Goal: Task Accomplishment & Management: Complete application form

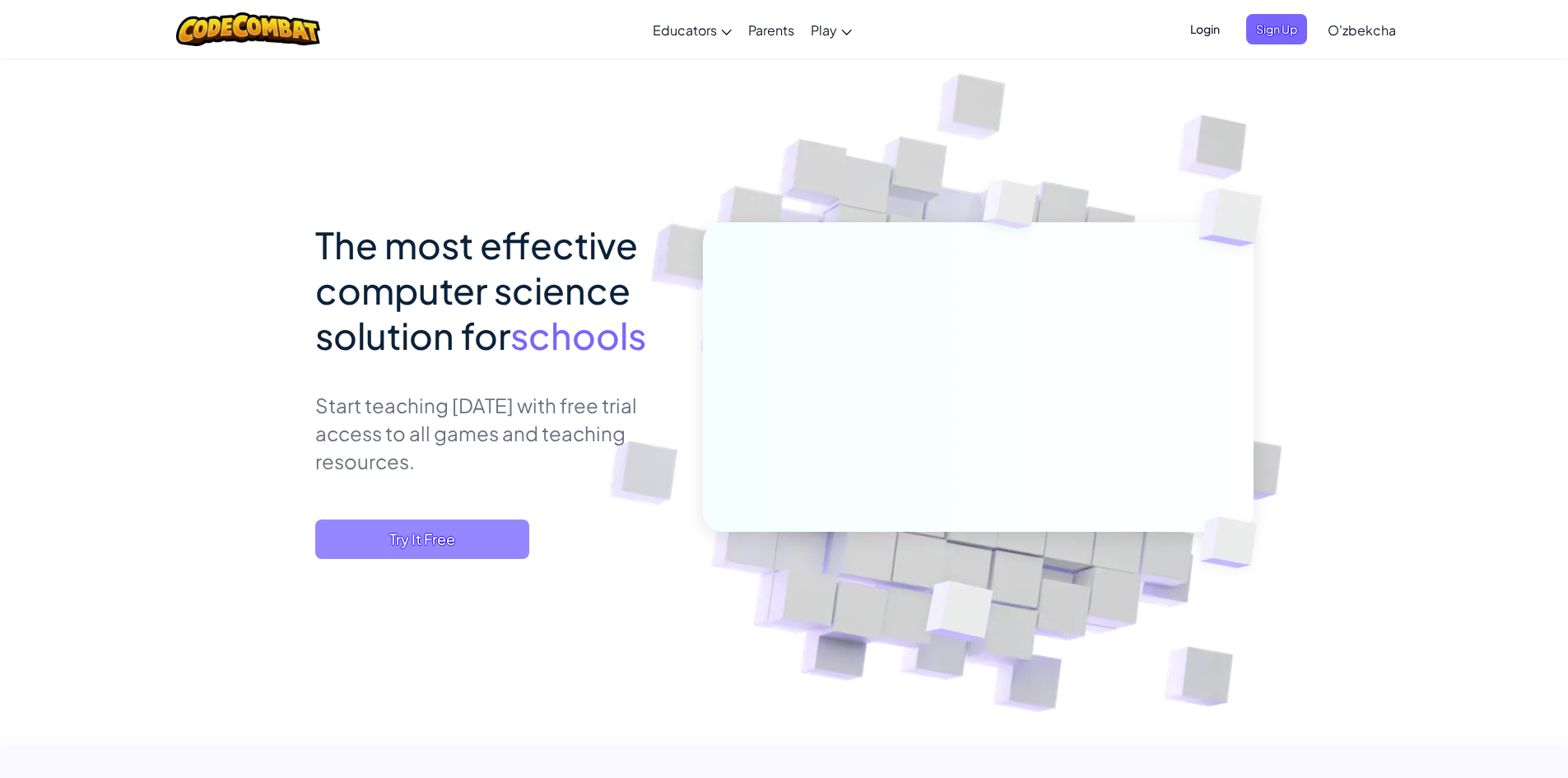
click at [405, 531] on span "Try It Free" at bounding box center [423, 540] width 214 height 40
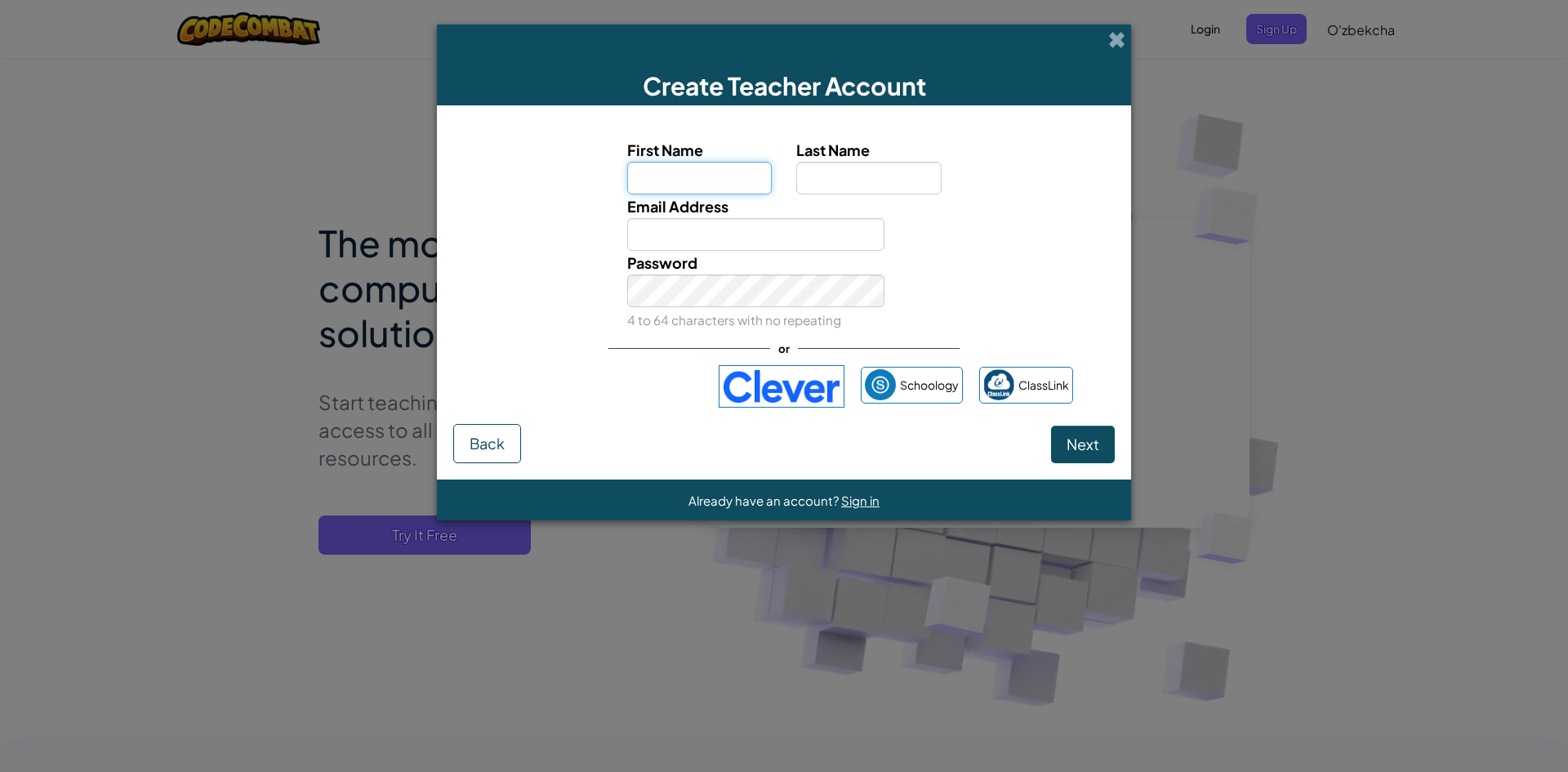
click at [703, 174] on input "First Name" at bounding box center [700, 178] width 145 height 33
type input "alisher"
click at [849, 164] on input "Last Name" at bounding box center [869, 178] width 145 height 33
type input "hikmato"
click at [648, 236] on input "Email Address" at bounding box center [756, 235] width 258 height 33
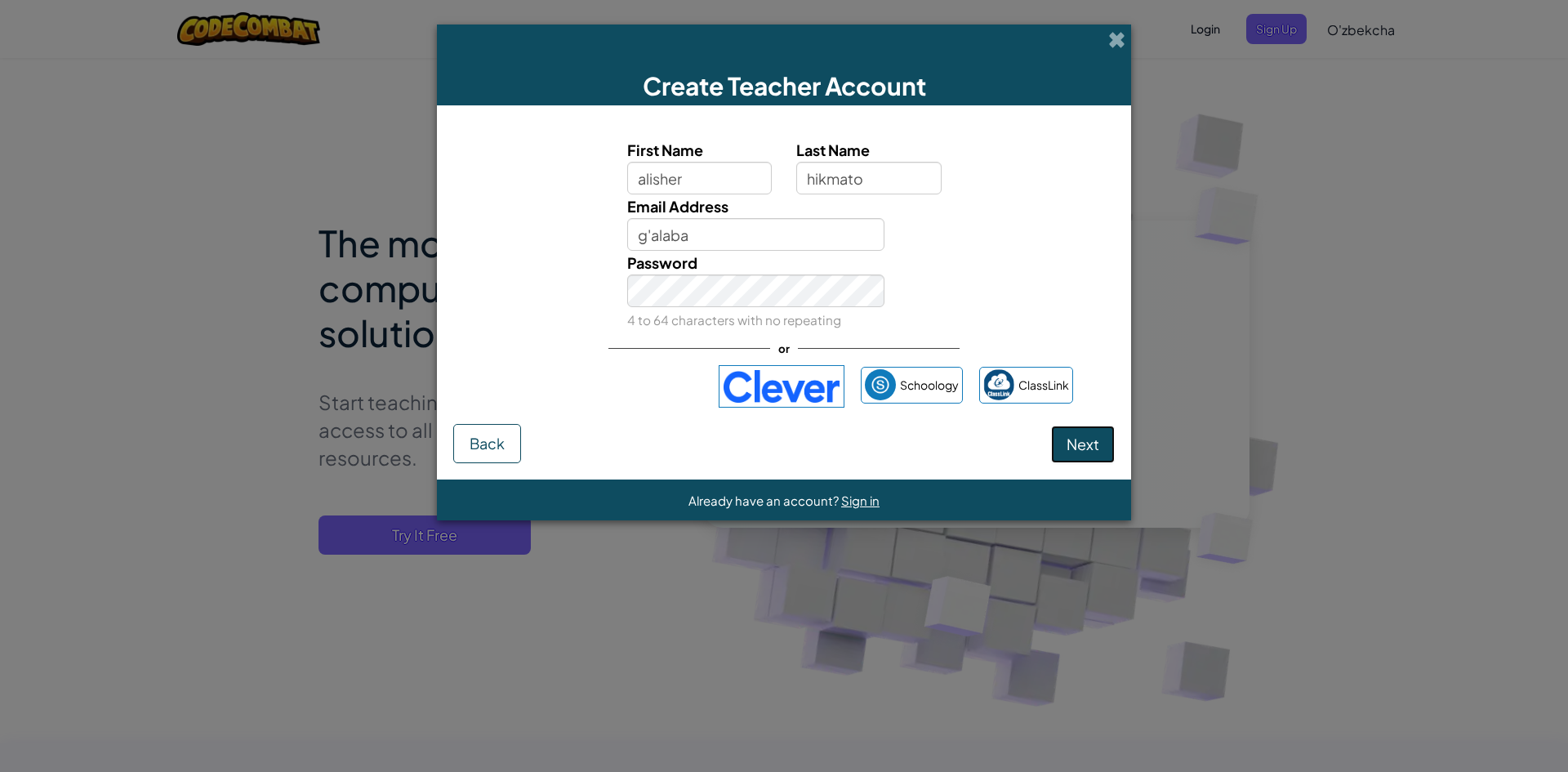
click at [1090, 439] on span "Next" at bounding box center [1084, 443] width 33 height 19
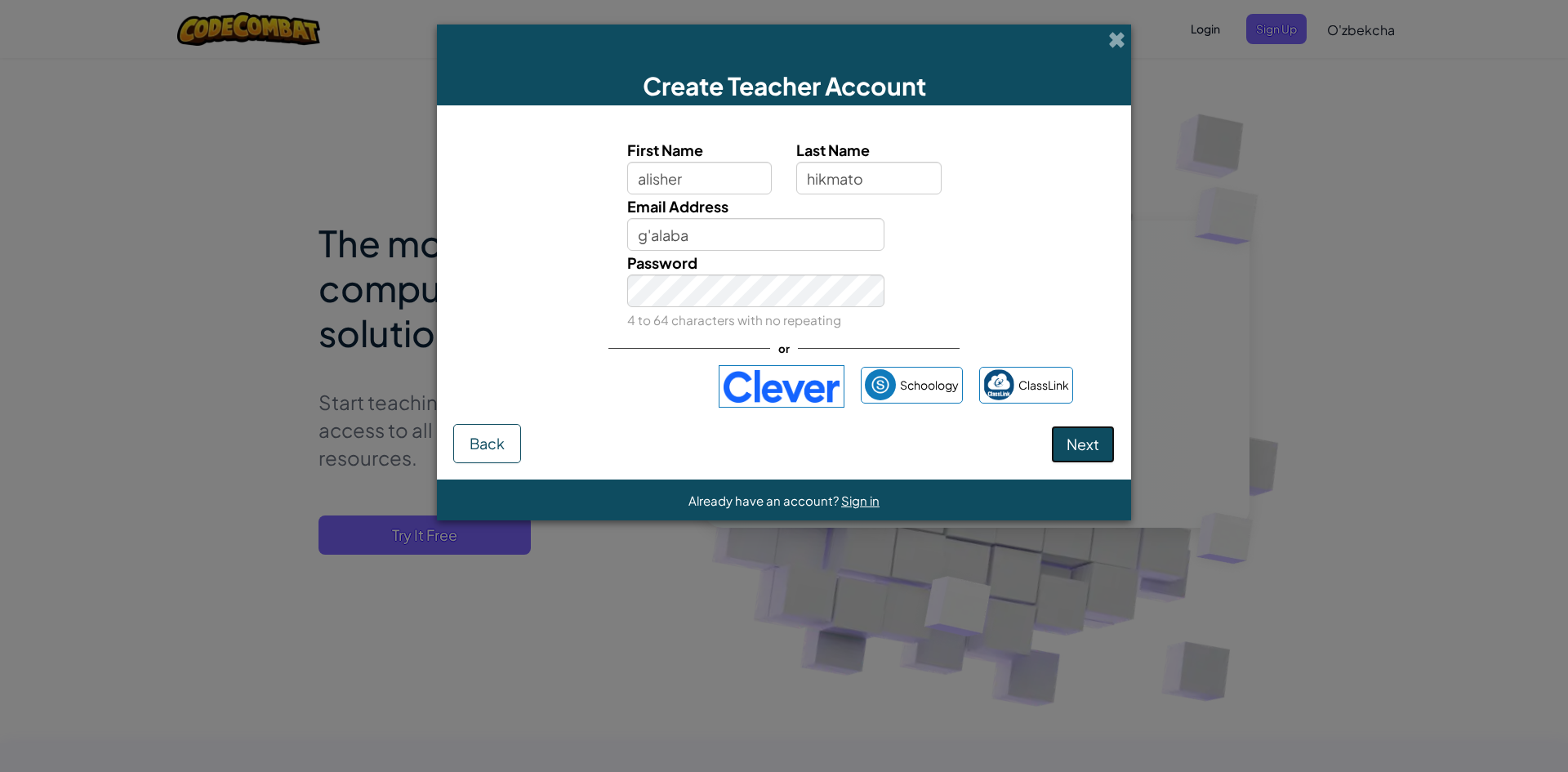
click at [1090, 439] on span "Next" at bounding box center [1084, 443] width 33 height 19
type input "g"
click at [1091, 450] on span "Next" at bounding box center [1084, 443] width 33 height 19
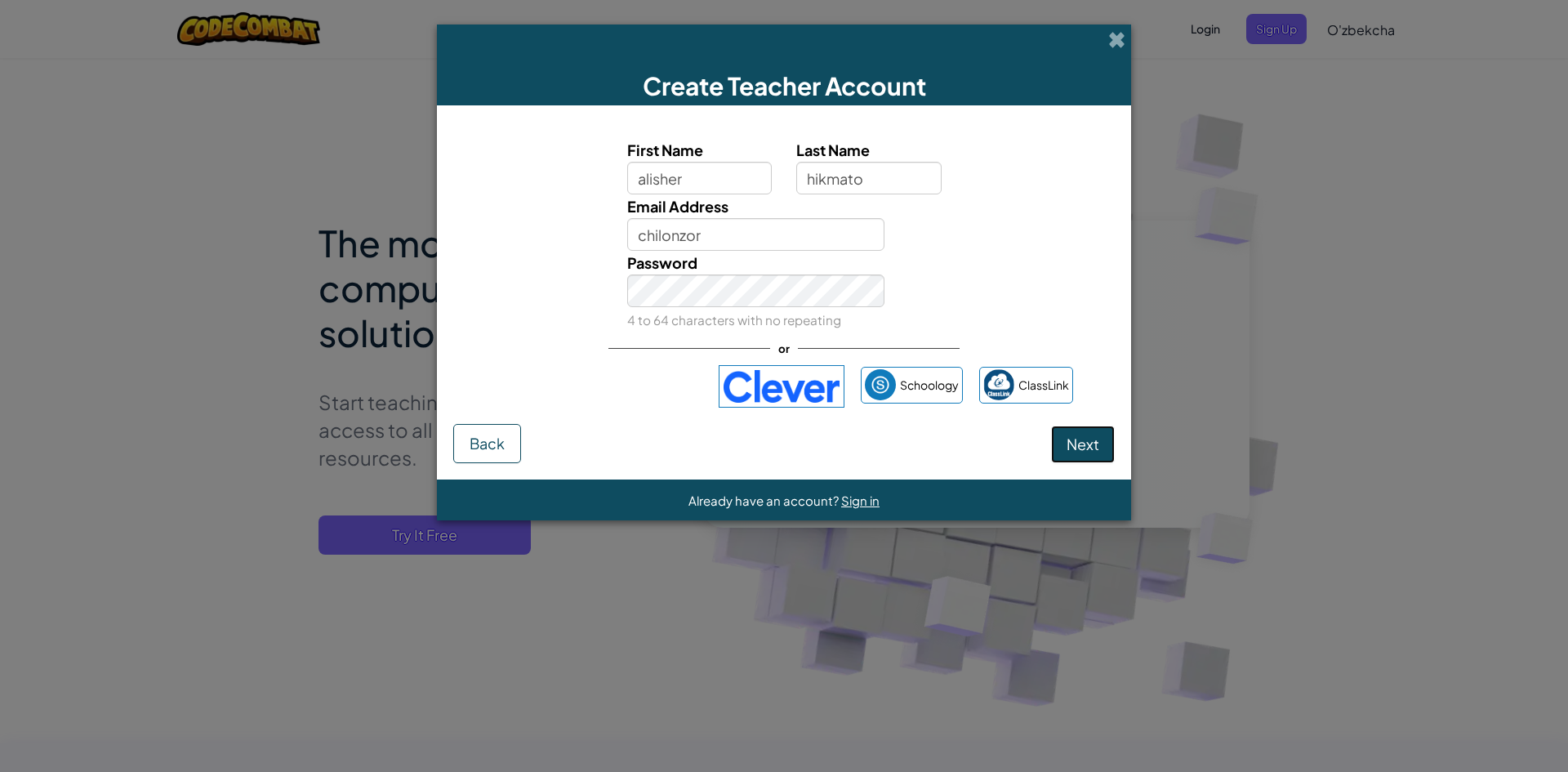
click at [1091, 450] on span "Next" at bounding box center [1084, 443] width 33 height 19
type input "c"
click at [1073, 436] on span "Next" at bounding box center [1084, 443] width 33 height 19
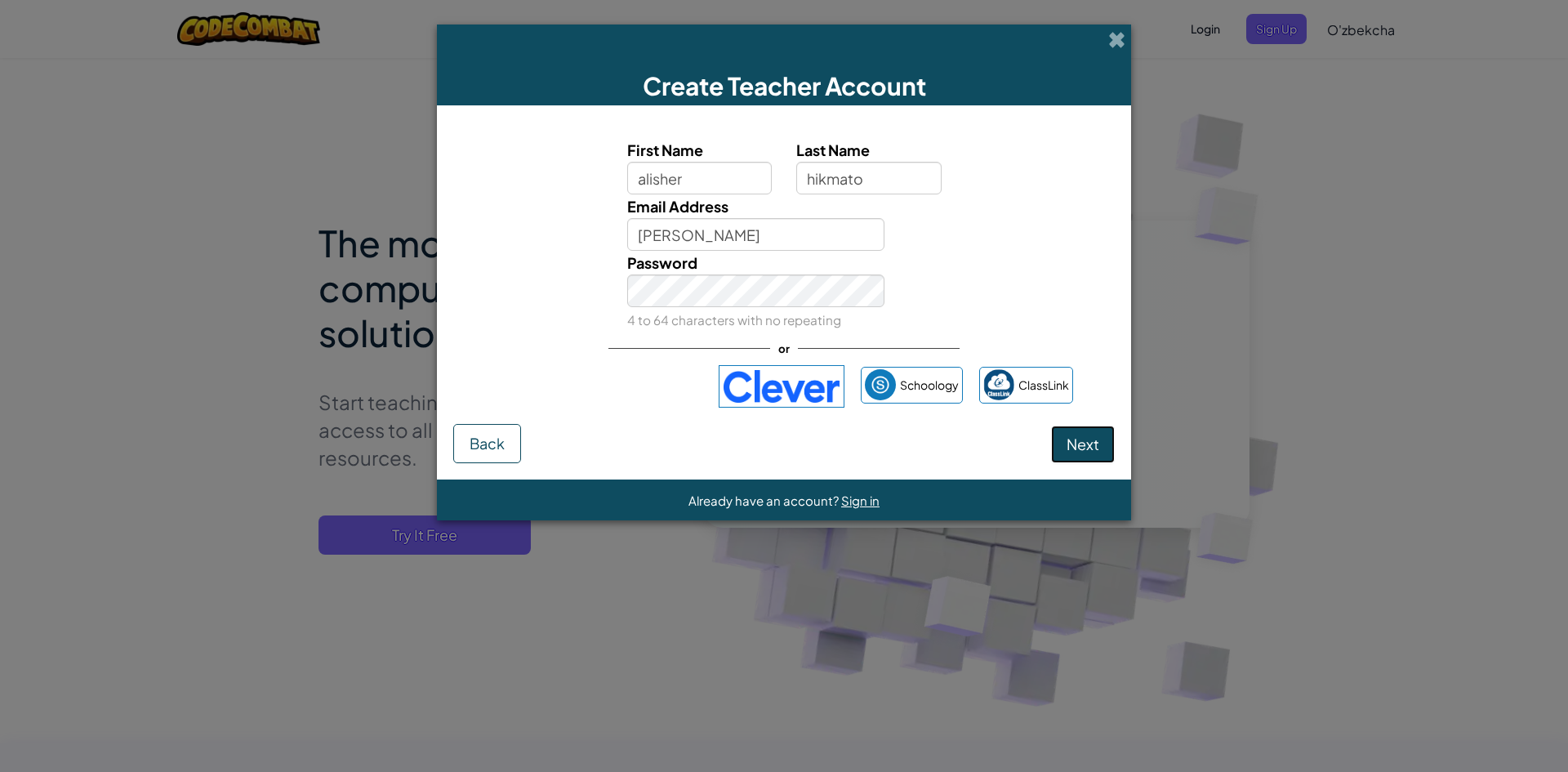
click at [1073, 436] on span "Next" at bounding box center [1084, 443] width 33 height 19
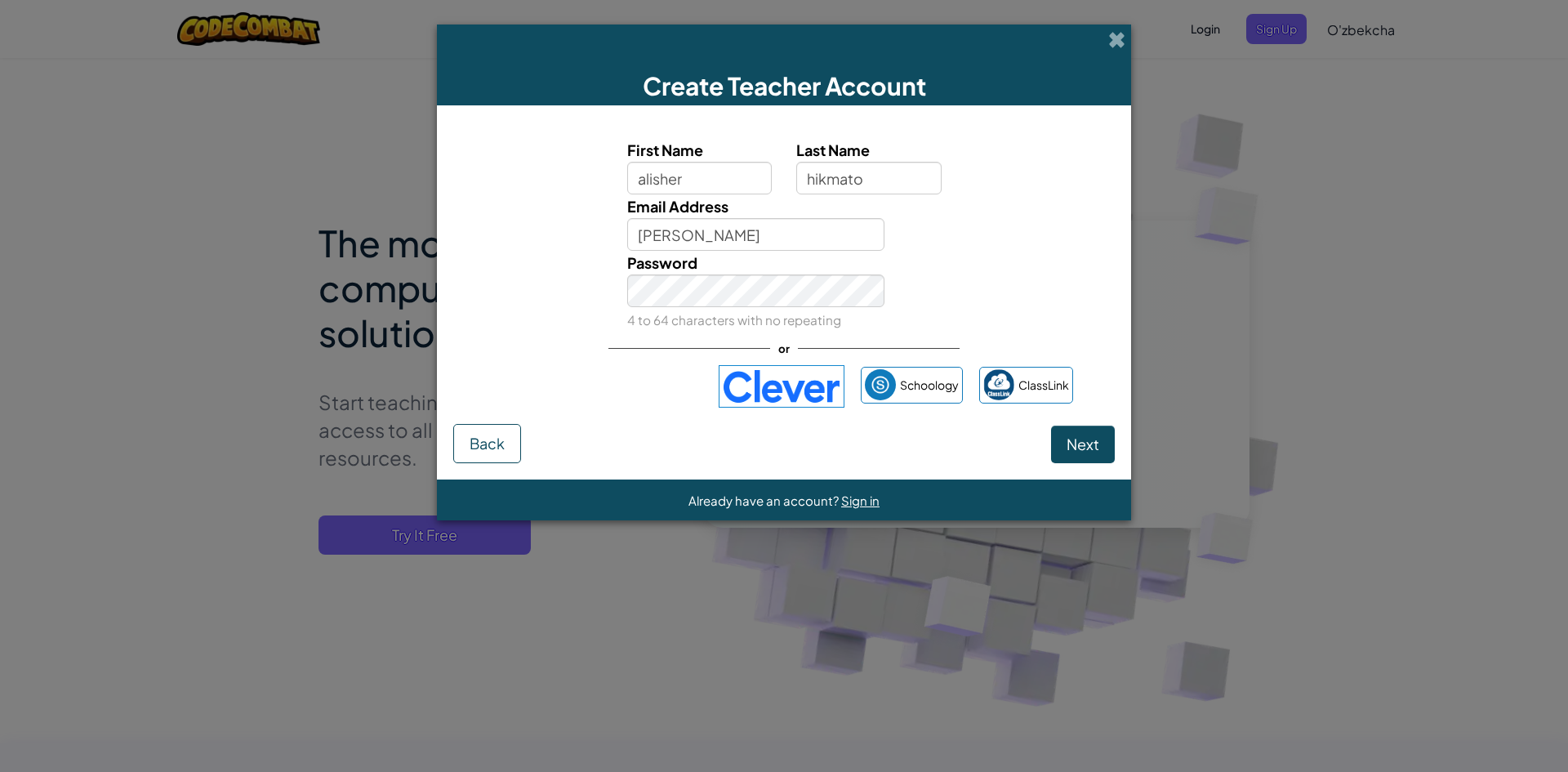
click at [818, 381] on img at bounding box center [781, 386] width 126 height 43
click at [737, 226] on input "[PERSON_NAME]" at bounding box center [756, 235] width 258 height 33
type input "a"
click at [737, 226] on input "Email Address" at bounding box center [756, 235] width 258 height 33
drag, startPoint x: 737, startPoint y: 226, endPoint x: 731, endPoint y: 262, distance: 36.5
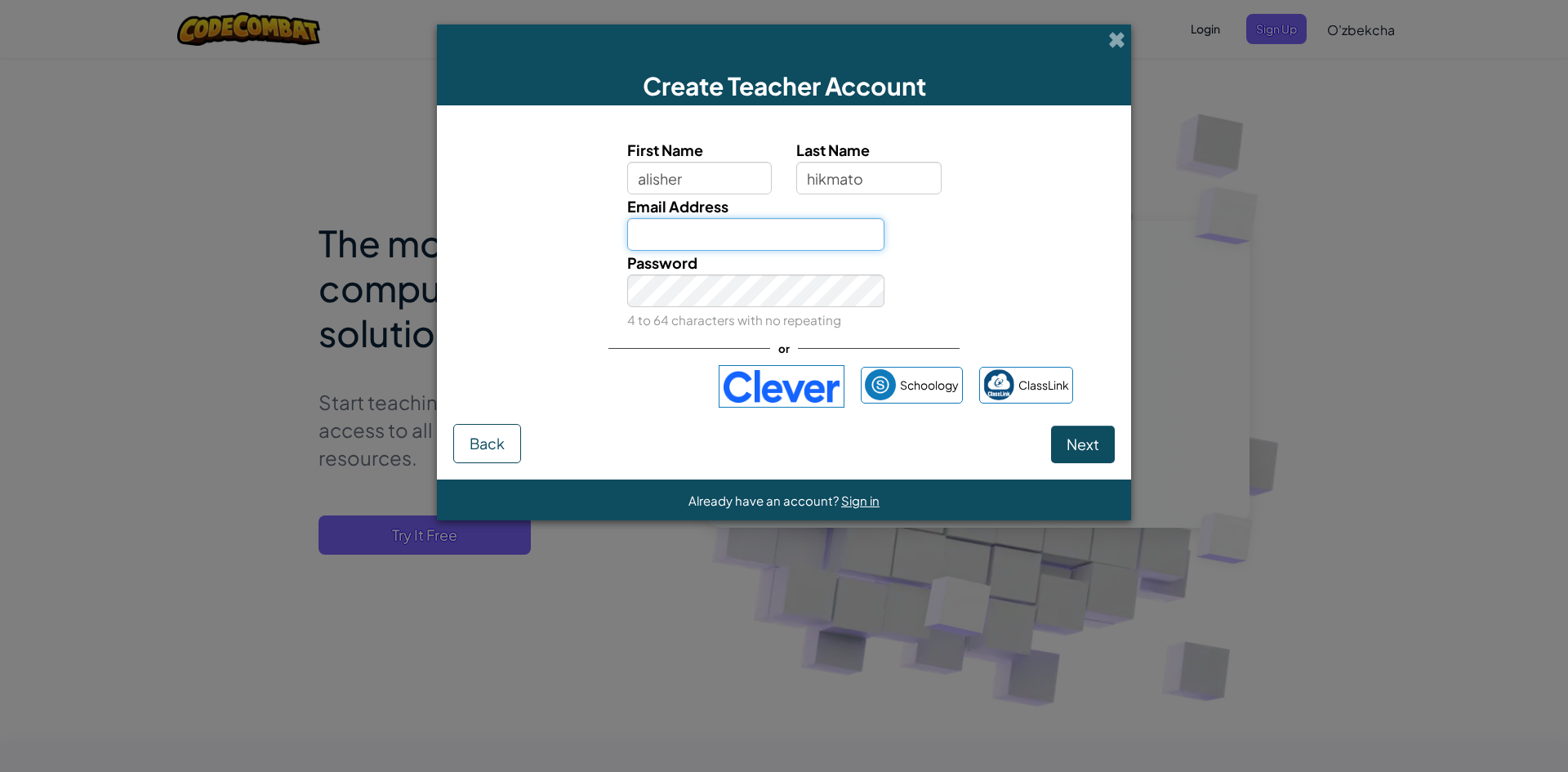
click at [731, 262] on div "First Name [PERSON_NAME] Last Name hikmato Email Address Password 4 to 64 chara…" at bounding box center [784, 235] width 653 height 194
click at [669, 238] on input "Email Address" at bounding box center [756, 235] width 258 height 33
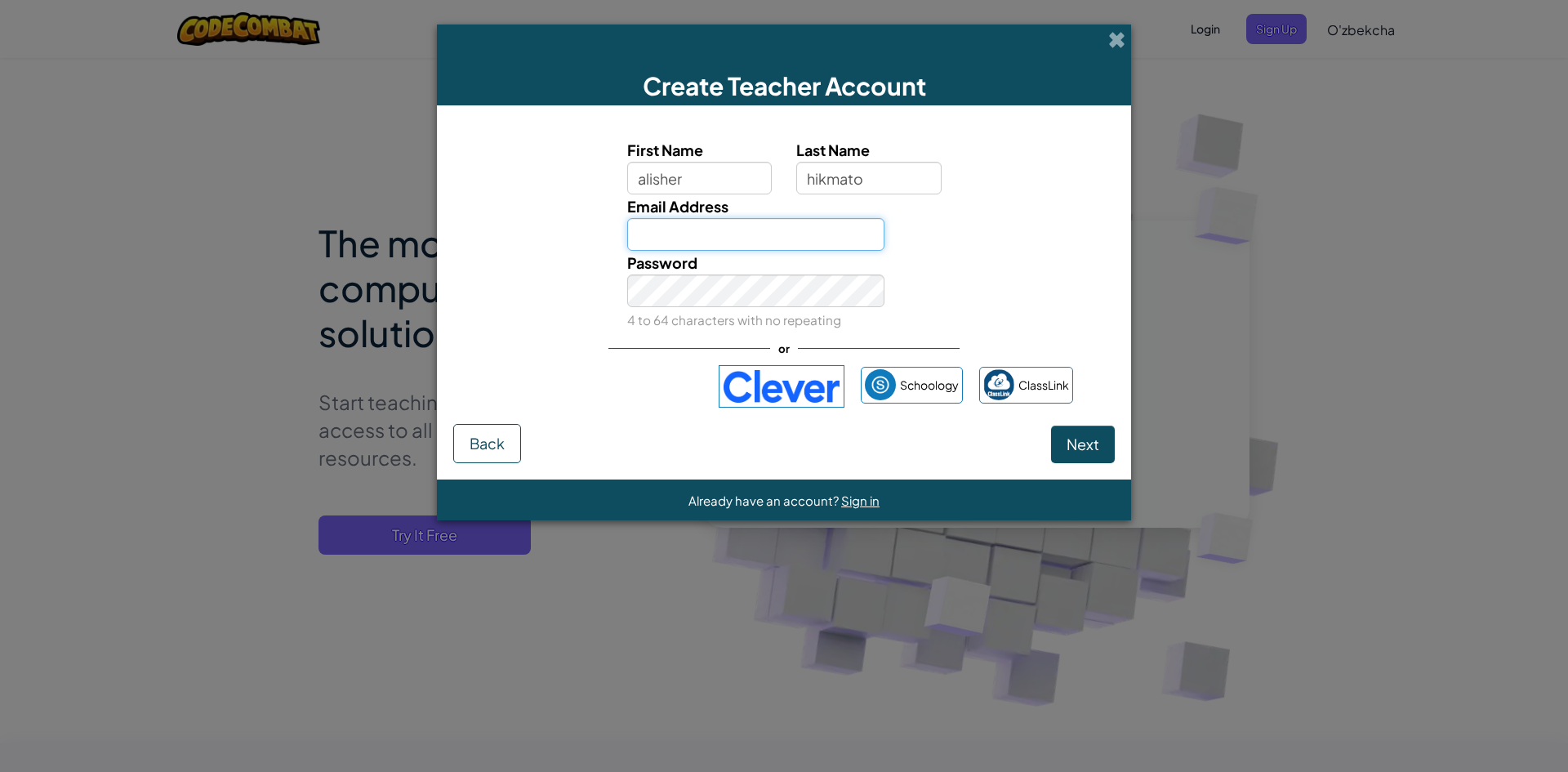
click at [669, 238] on input "Email Address" at bounding box center [756, 235] width 258 height 33
click at [728, 239] on input "Email Address" at bounding box center [756, 235] width 258 height 33
click at [1016, 378] on link "ClassLink" at bounding box center [1027, 385] width 94 height 37
click at [1109, 38] on span at bounding box center [1116, 40] width 17 height 17
